Goal: Obtain resource: Obtain resource

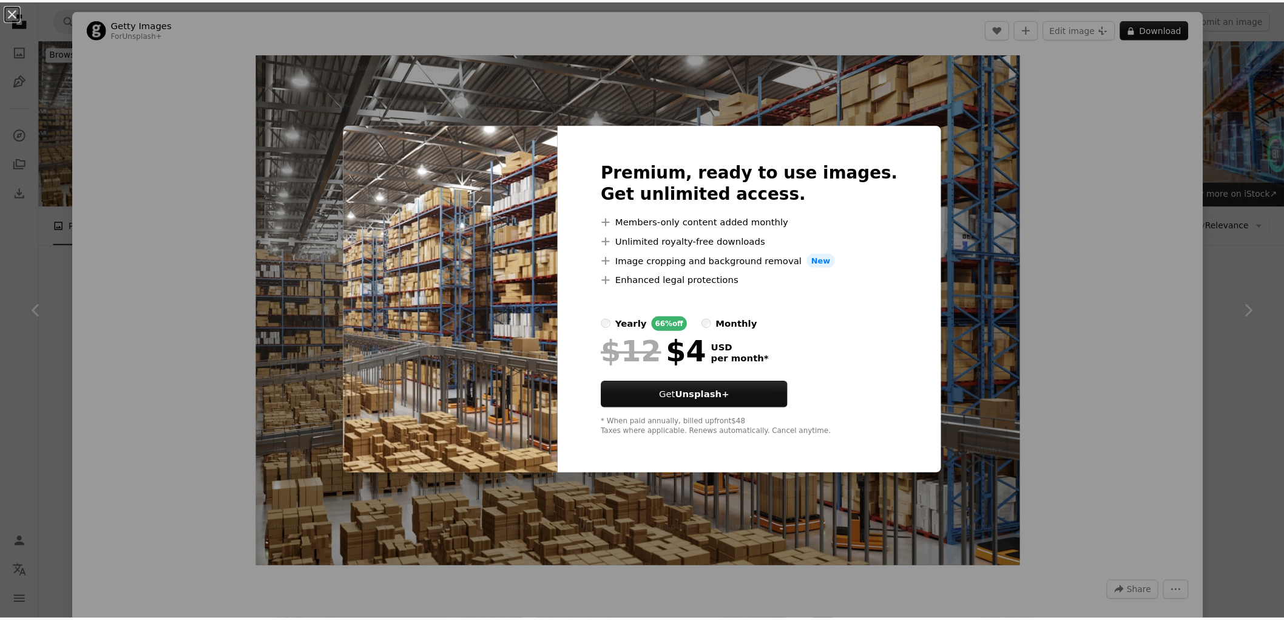
scroll to position [2232, 0]
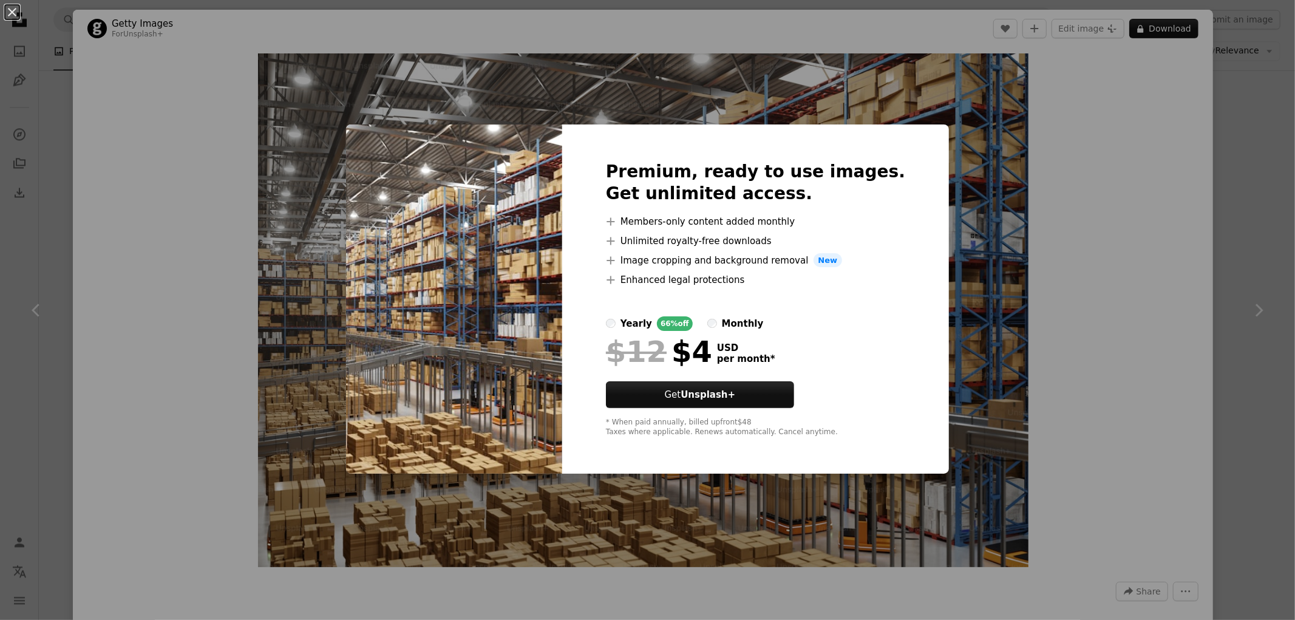
click at [1075, 308] on div "An X shape Premium, ready to use images. Get unlimited access. A plus sign Memb…" at bounding box center [647, 310] width 1295 height 620
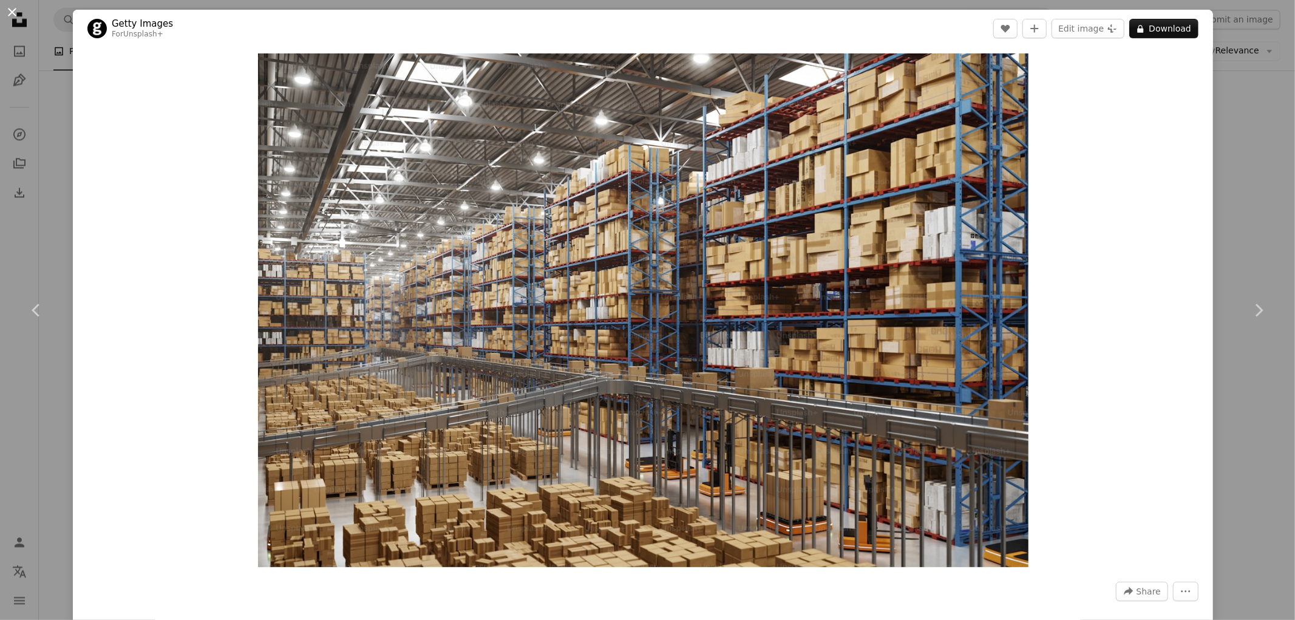
click at [5, 5] on button "An X shape" at bounding box center [12, 12] width 15 height 15
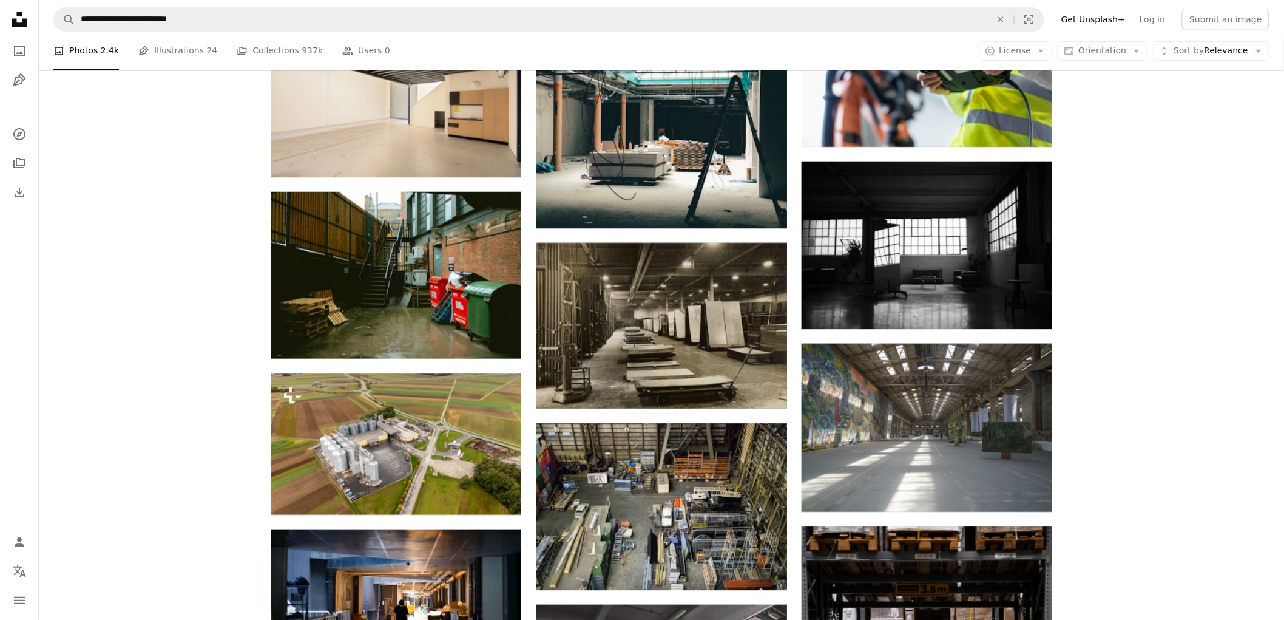
scroll to position [5942, 0]
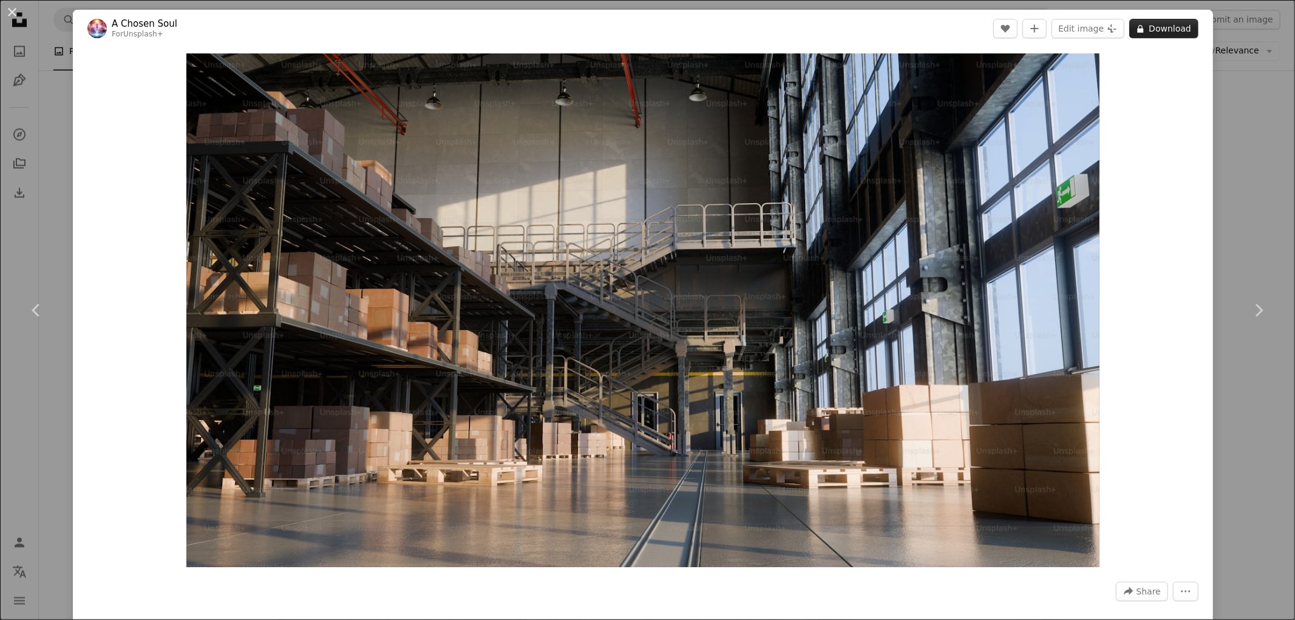
click at [1152, 32] on button "A lock Download" at bounding box center [1163, 28] width 69 height 19
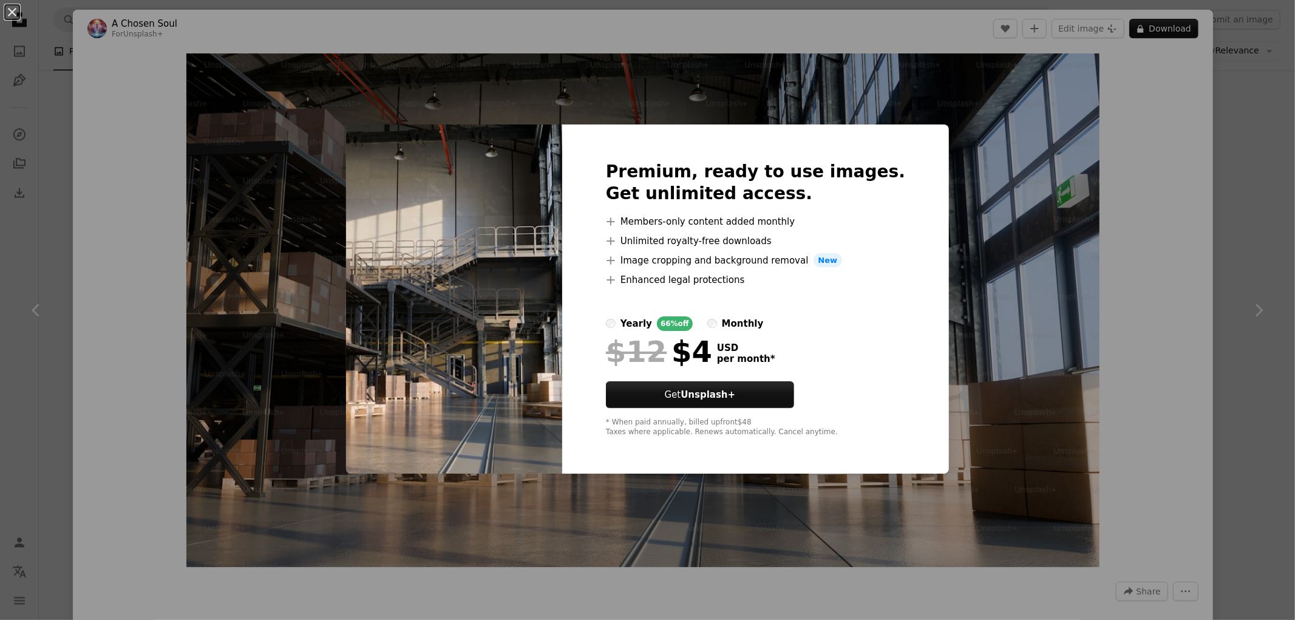
click at [1125, 147] on div "An X shape Premium, ready to use images. Get unlimited access. A plus sign Memb…" at bounding box center [647, 310] width 1295 height 620
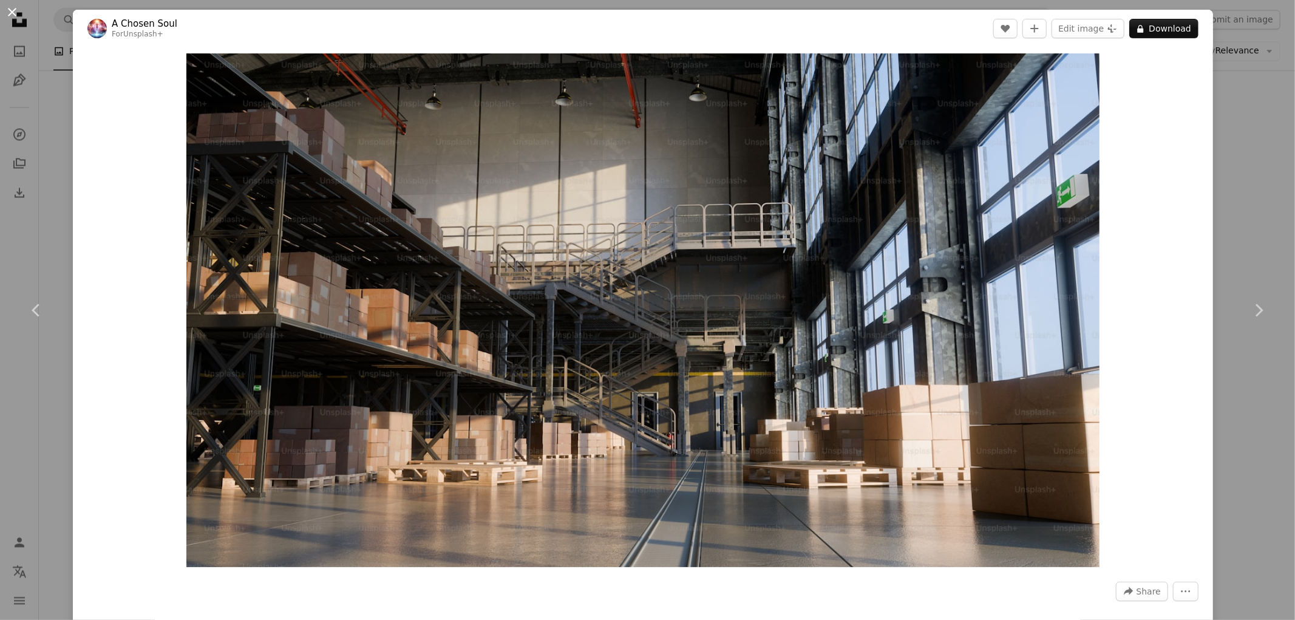
click at [9, 14] on button "An X shape" at bounding box center [12, 12] width 15 height 15
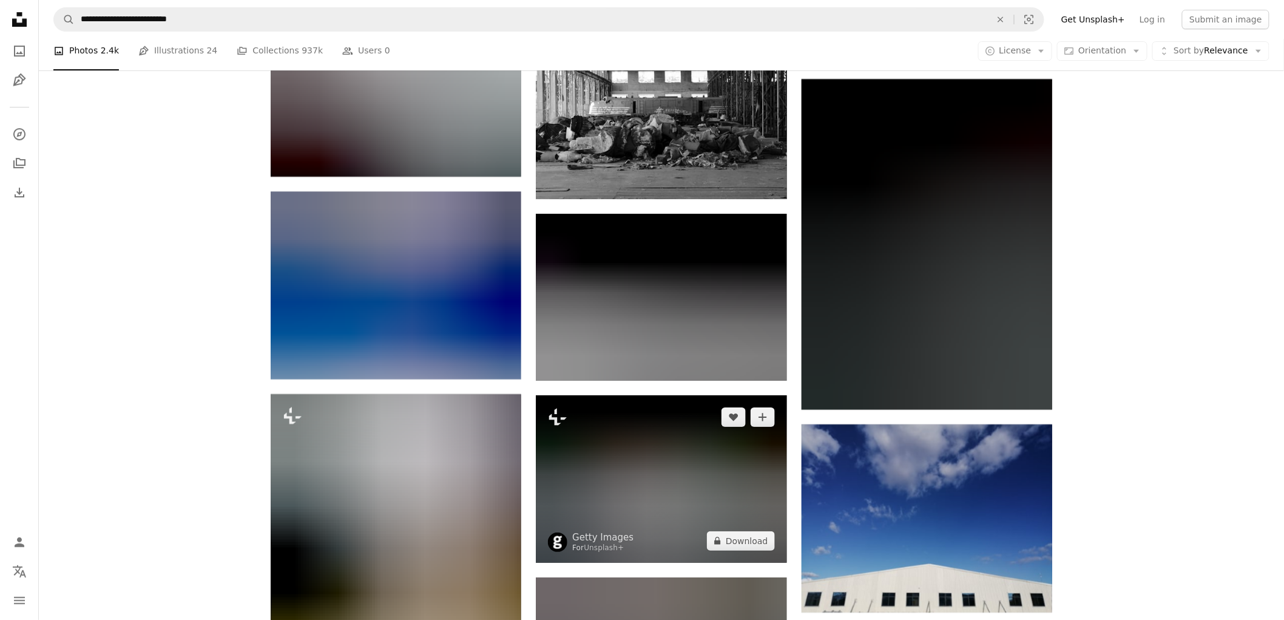
scroll to position [9449, 0]
